Goal: Information Seeking & Learning: Learn about a topic

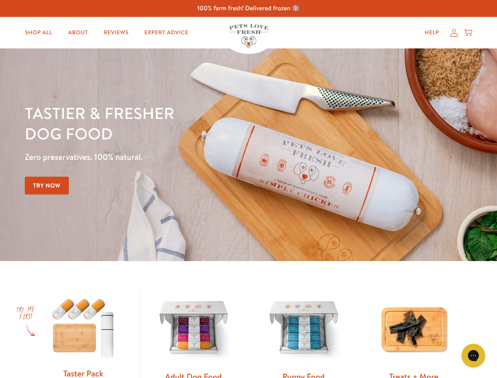
click at [248, 189] on div "Tastier & fresher dog food Zero preservatives. 100% natural. Try Now" at bounding box center [174, 155] width 298 height 104
click at [473, 355] on icon "Gorgias live chat" at bounding box center [472, 354] width 7 height 7
